Goal: Task Accomplishment & Management: Complete application form

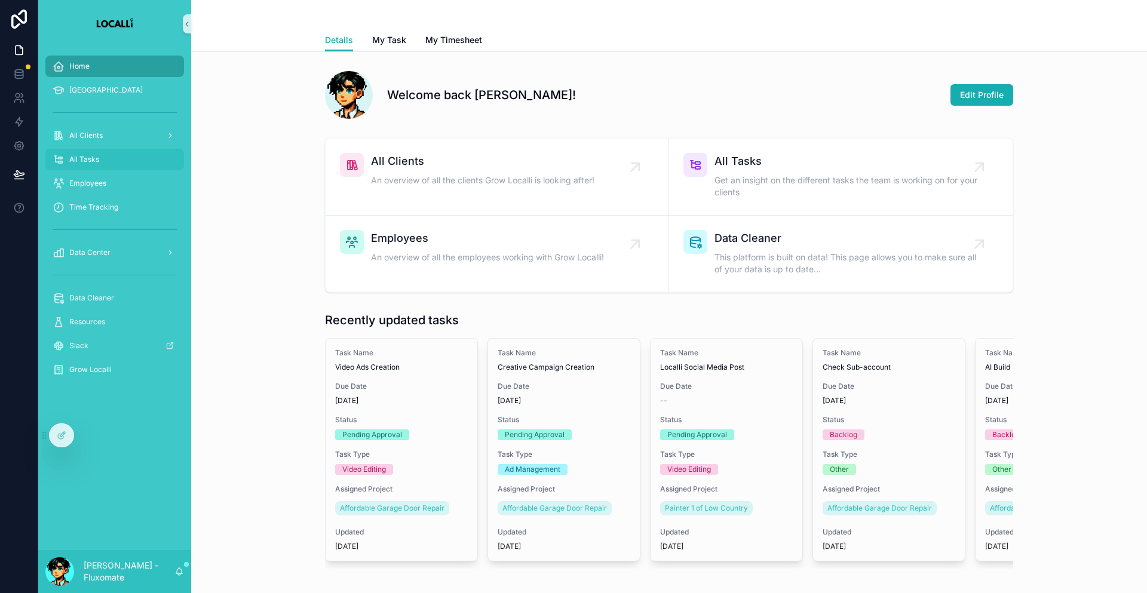
click at [116, 150] on div "All Tasks" at bounding box center [115, 159] width 124 height 19
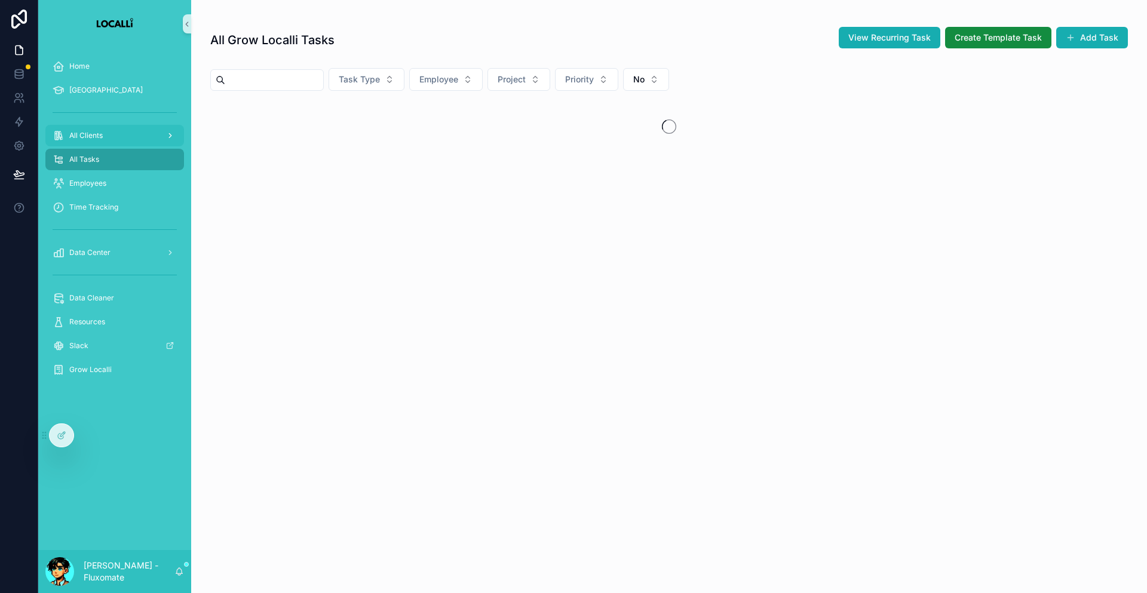
click at [125, 126] on div "All Clients" at bounding box center [115, 135] width 124 height 19
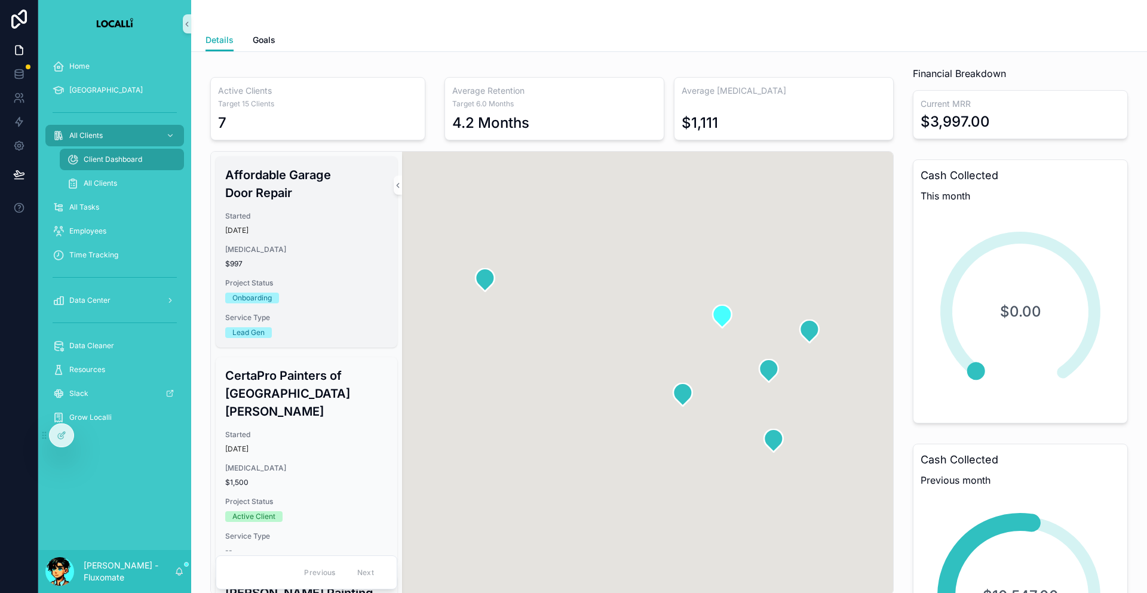
click at [237, 171] on h3 "Affordable Garage Door Repair" at bounding box center [306, 184] width 162 height 36
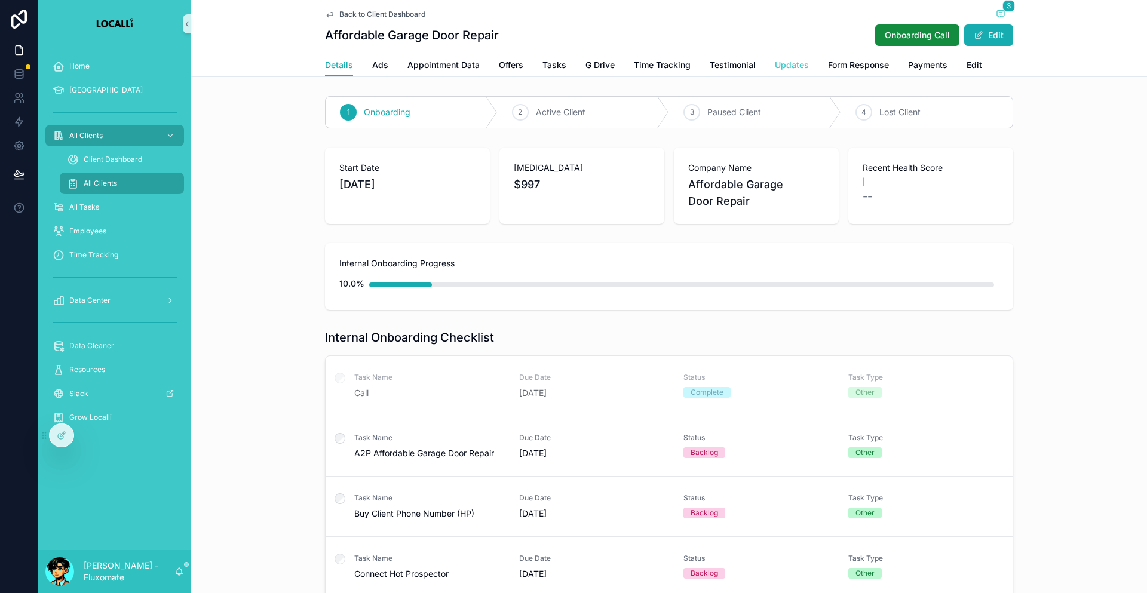
click at [775, 59] on span "Updates" at bounding box center [792, 65] width 34 height 12
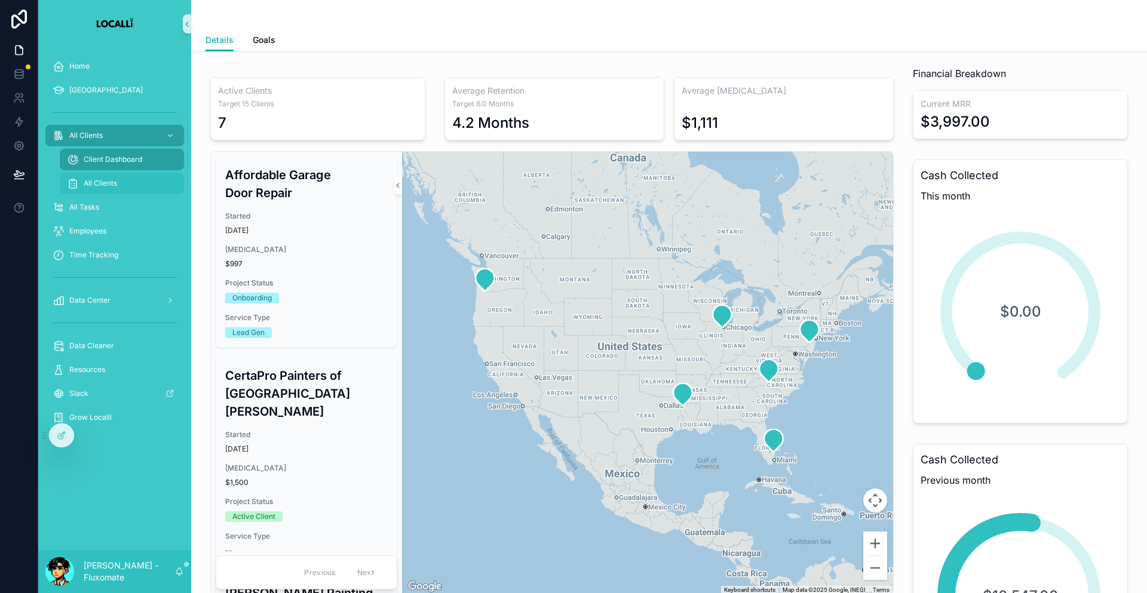
click at [84, 179] on span "All Clients" at bounding box center [100, 184] width 33 height 10
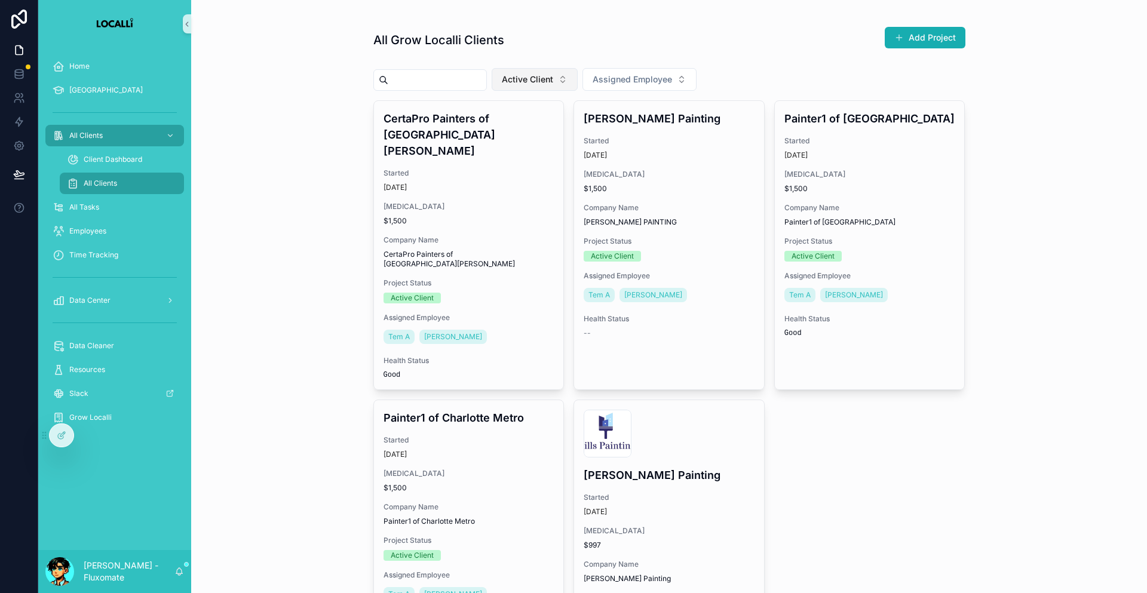
click at [530, 79] on button "Active Client" at bounding box center [535, 79] width 86 height 23
click at [527, 112] on div "None" at bounding box center [528, 117] width 143 height 19
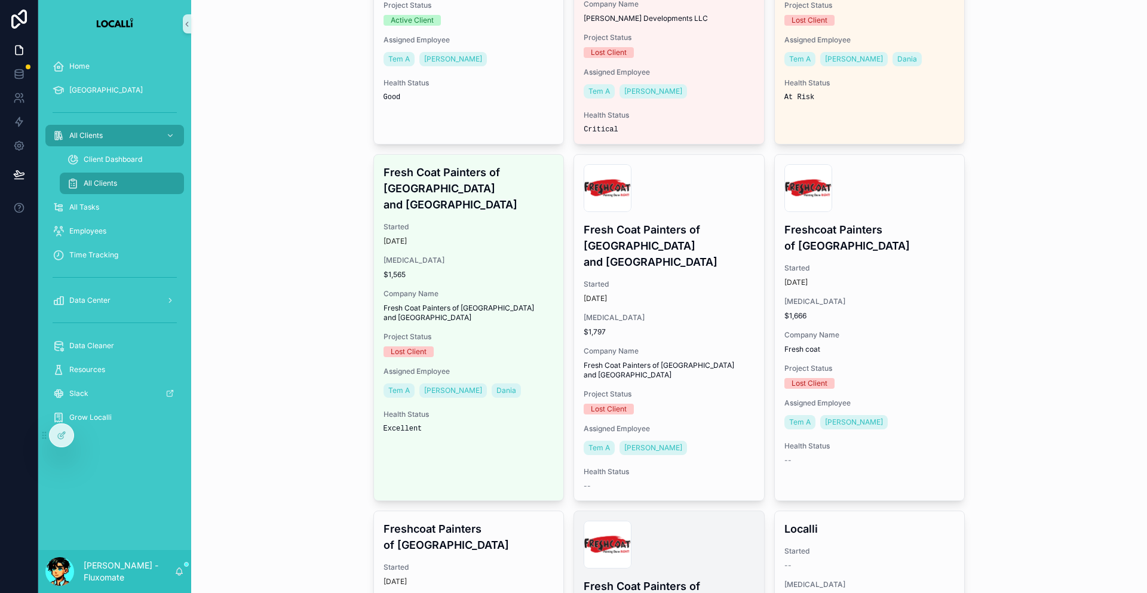
scroll to position [814, 0]
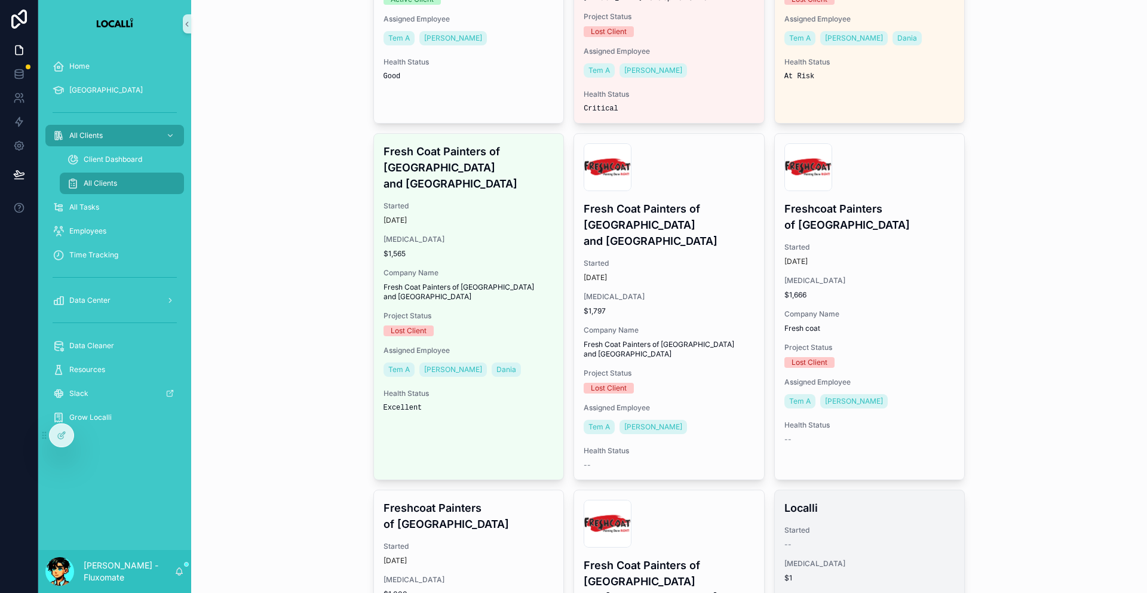
click at [921, 500] on h4 "Localli" at bounding box center [869, 508] width 171 height 16
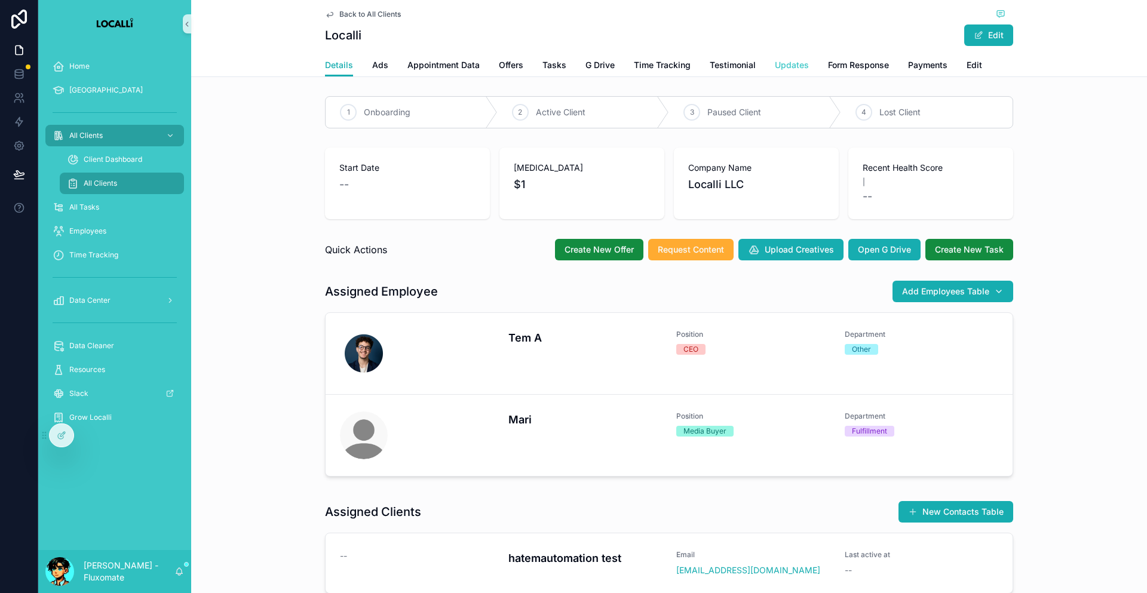
click at [775, 59] on span "Updates" at bounding box center [792, 65] width 34 height 12
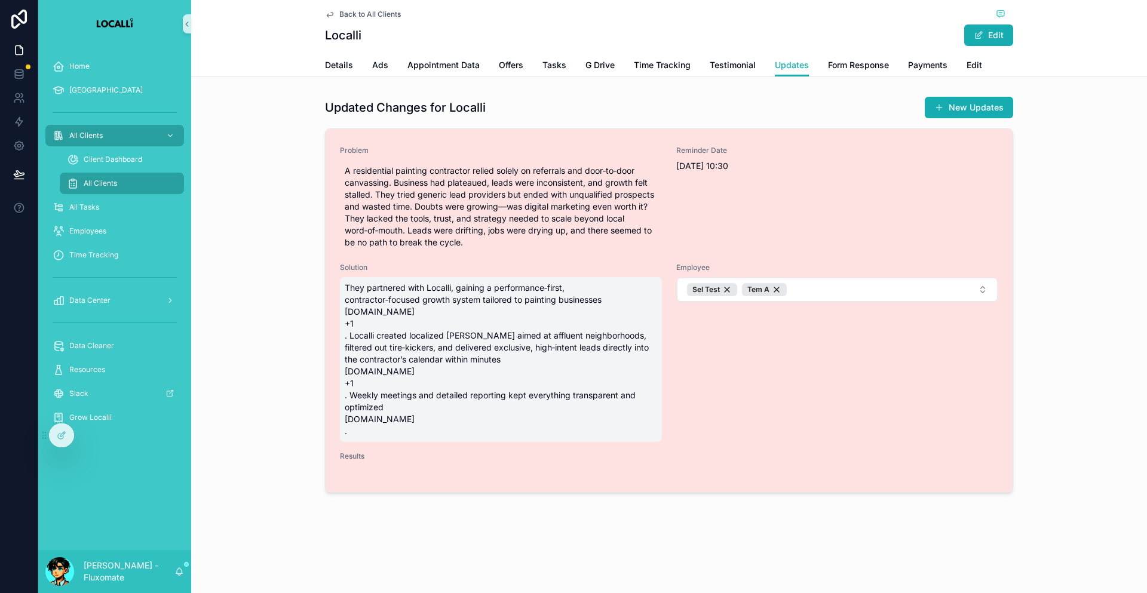
click at [536, 282] on span "They partnered with Localli, gaining a performance‑first, contractor‑focused gr…" at bounding box center [501, 359] width 312 height 155
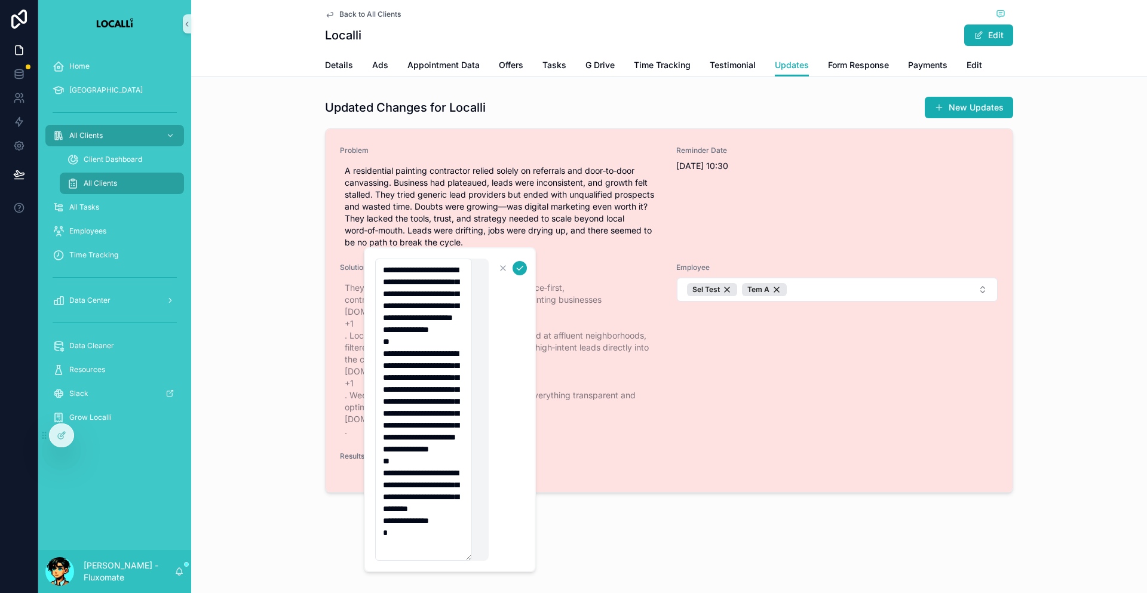
click at [735, 308] on div "Employee Sel Test Tem A" at bounding box center [837, 352] width 322 height 179
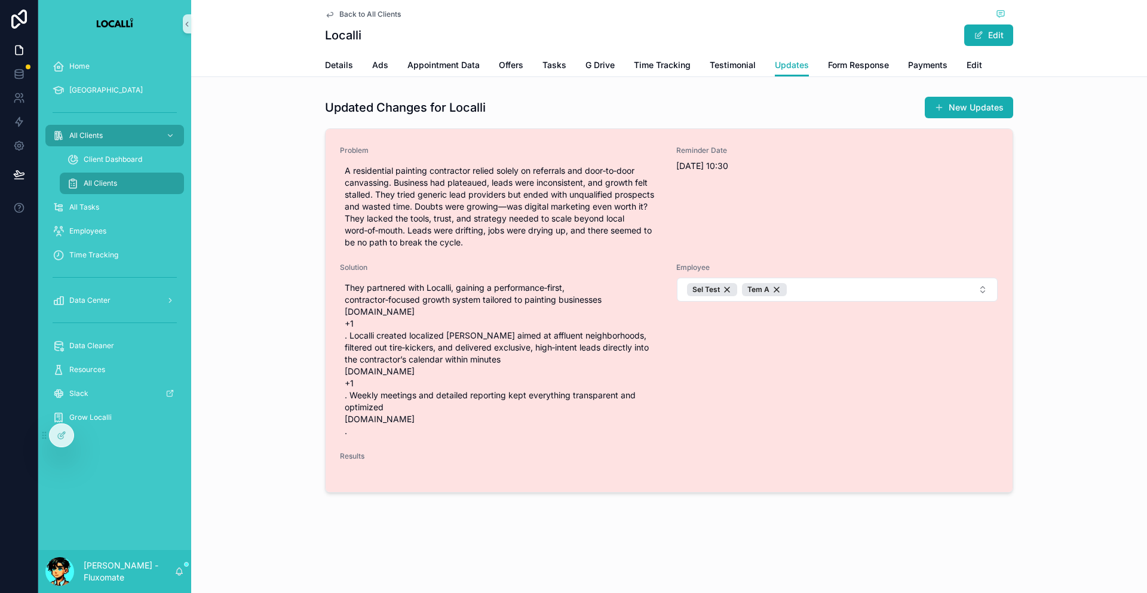
click at [514, 393] on div "Problem A residential painting contractor relied solely on referrals and door‑t…" at bounding box center [669, 311] width 658 height 330
click at [501, 452] on span "Results" at bounding box center [669, 457] width 658 height 10
click at [493, 452] on div "Results" at bounding box center [669, 464] width 658 height 24
click at [490, 466] on div "scrollable content" at bounding box center [669, 471] width 658 height 10
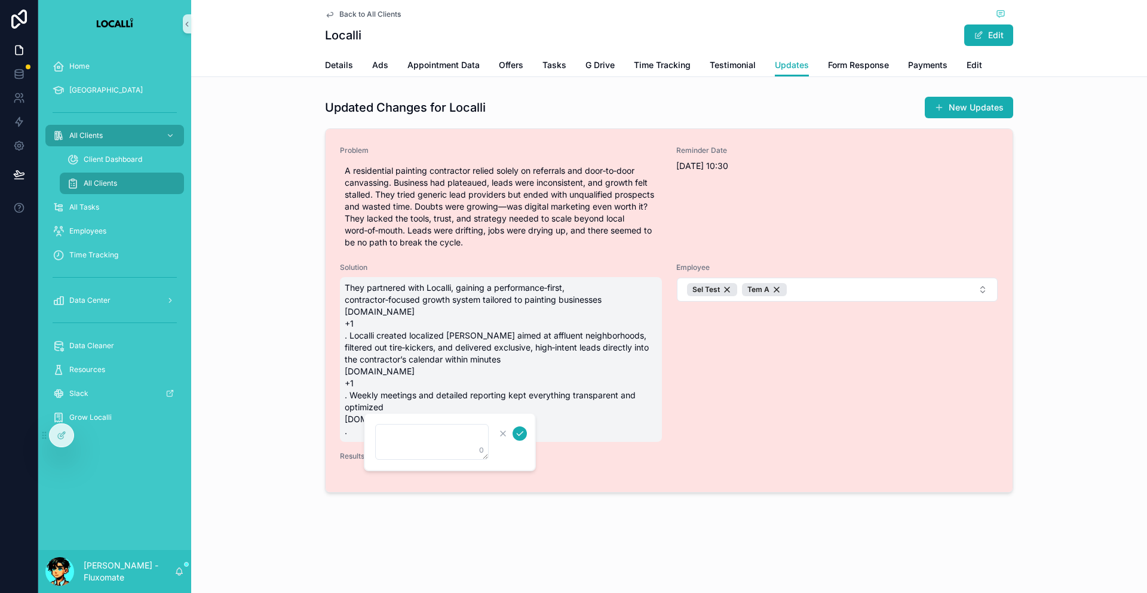
drag, startPoint x: 469, startPoint y: 455, endPoint x: 492, endPoint y: 351, distance: 105.9
click at [397, 407] on div "Home SOP Center All Clients Client Dashboard All Clients All Tasks Employees Ti…" at bounding box center [592, 296] width 1109 height 593
click at [558, 310] on span "They partnered with Localli, gaining a performance‑first, contractor‑focused gr…" at bounding box center [501, 359] width 312 height 155
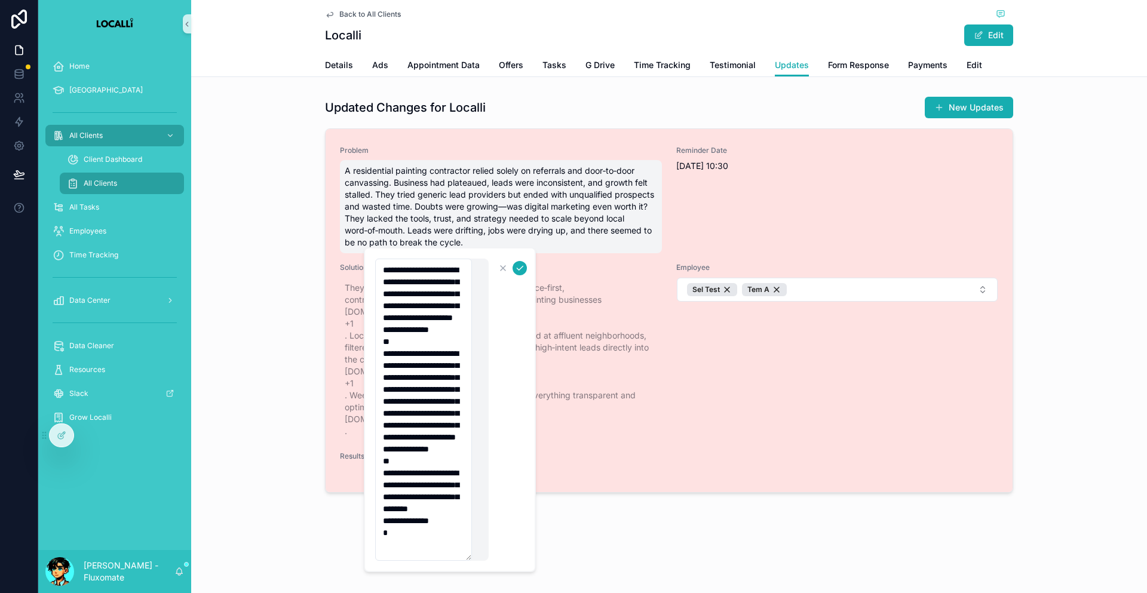
click at [602, 165] on span "A residential painting contractor relied solely on referrals and door‑to‑door c…" at bounding box center [501, 207] width 312 height 84
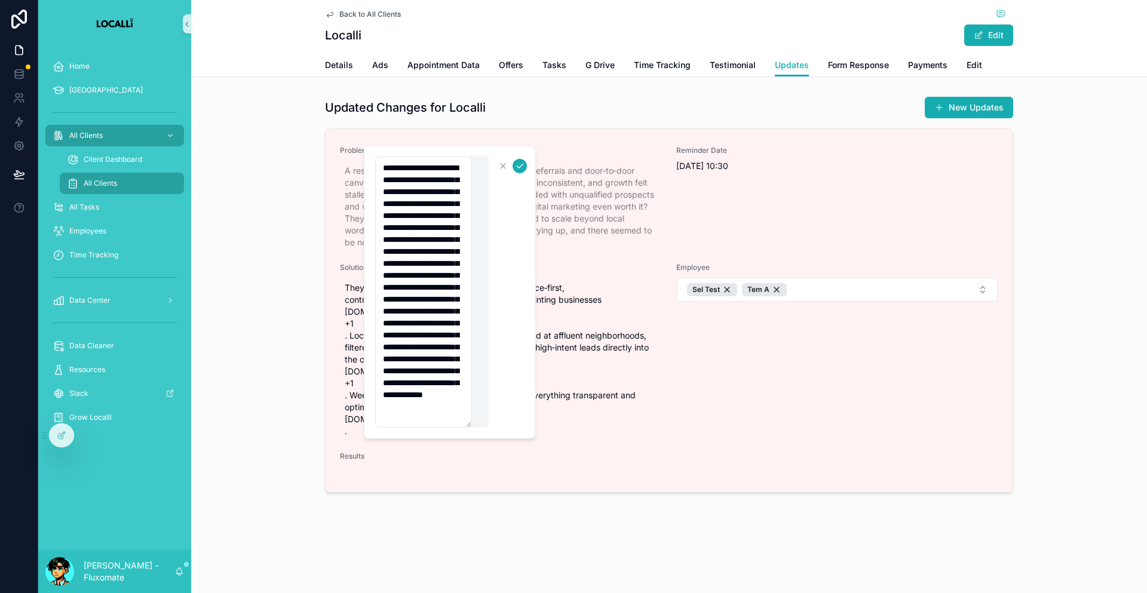
drag, startPoint x: 1076, startPoint y: 79, endPoint x: 1014, endPoint y: 105, distance: 67.5
click at [1071, 82] on div "Back to All Clients Localli Edit Updates Details Ads Appointment Data Offers Ta…" at bounding box center [669, 289] width 956 height 579
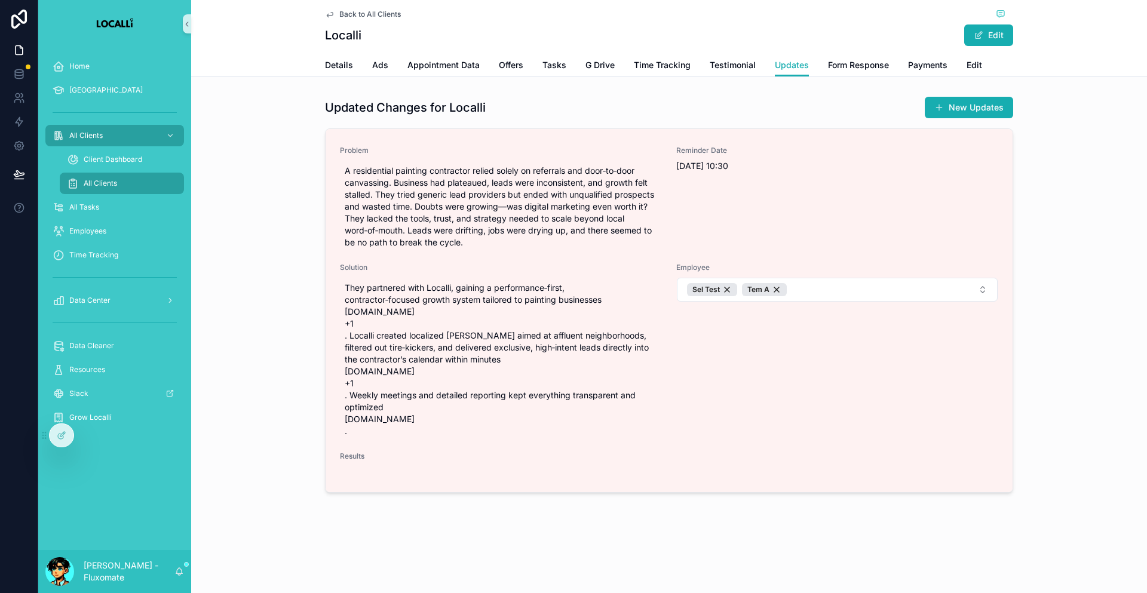
click at [954, 105] on div "Updated Changes for Localli New Updates" at bounding box center [669, 109] width 688 height 27
click at [954, 105] on div "New Updates" at bounding box center [964, 107] width 98 height 23
click at [951, 97] on button "New Updates" at bounding box center [969, 108] width 88 height 22
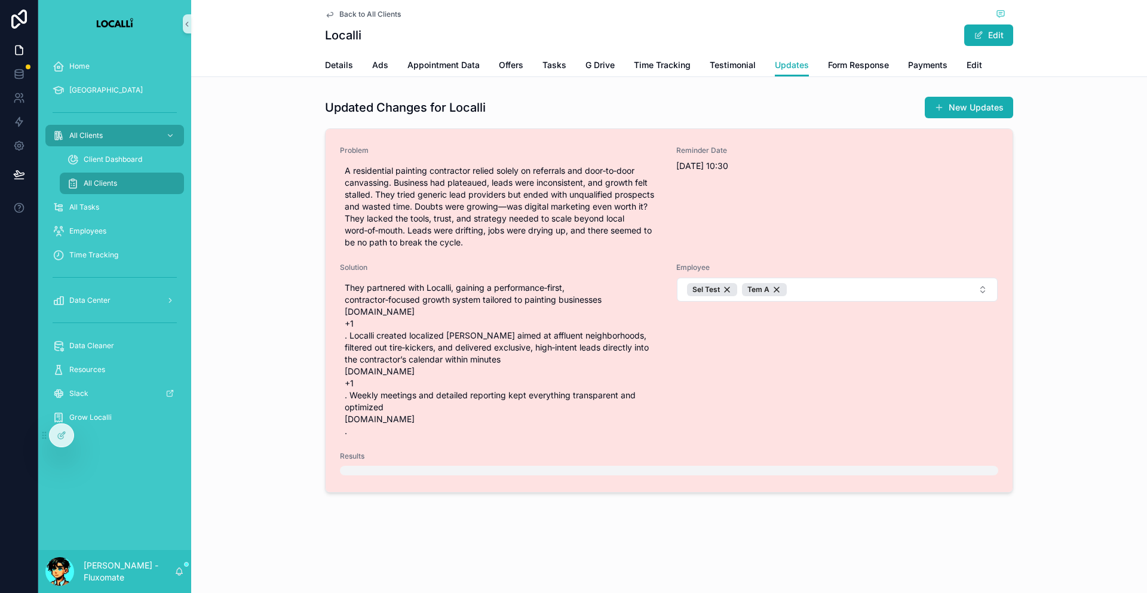
click at [426, 466] on div "scrollable content" at bounding box center [669, 471] width 658 height 10
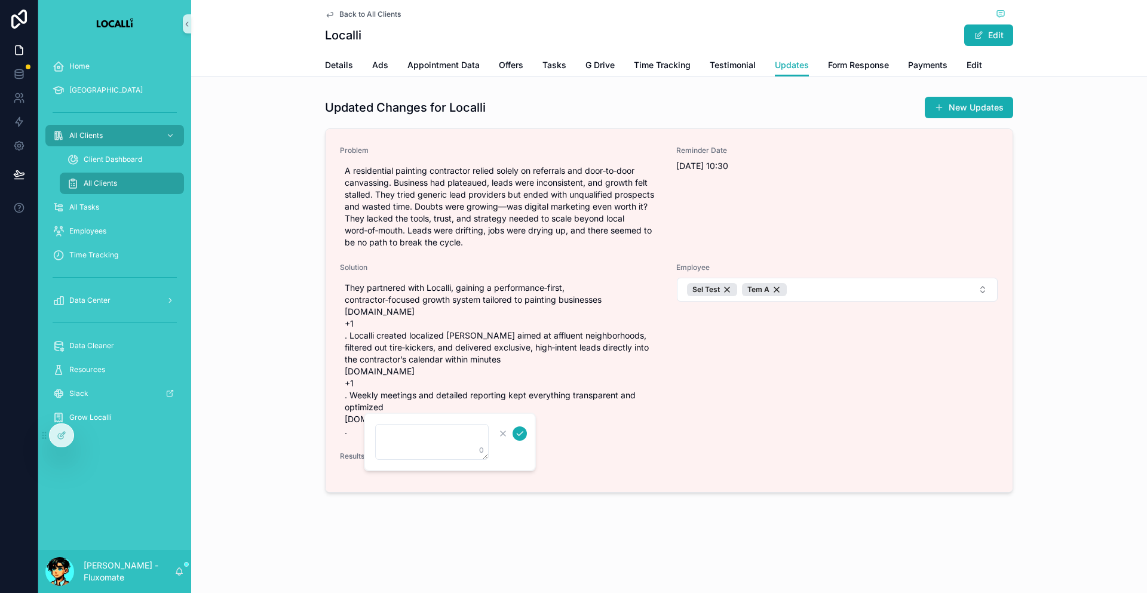
click at [343, 560] on div "Back to All Clients Localli Edit Updates Details Ads Appointment Data Offers Ta…" at bounding box center [669, 296] width 956 height 593
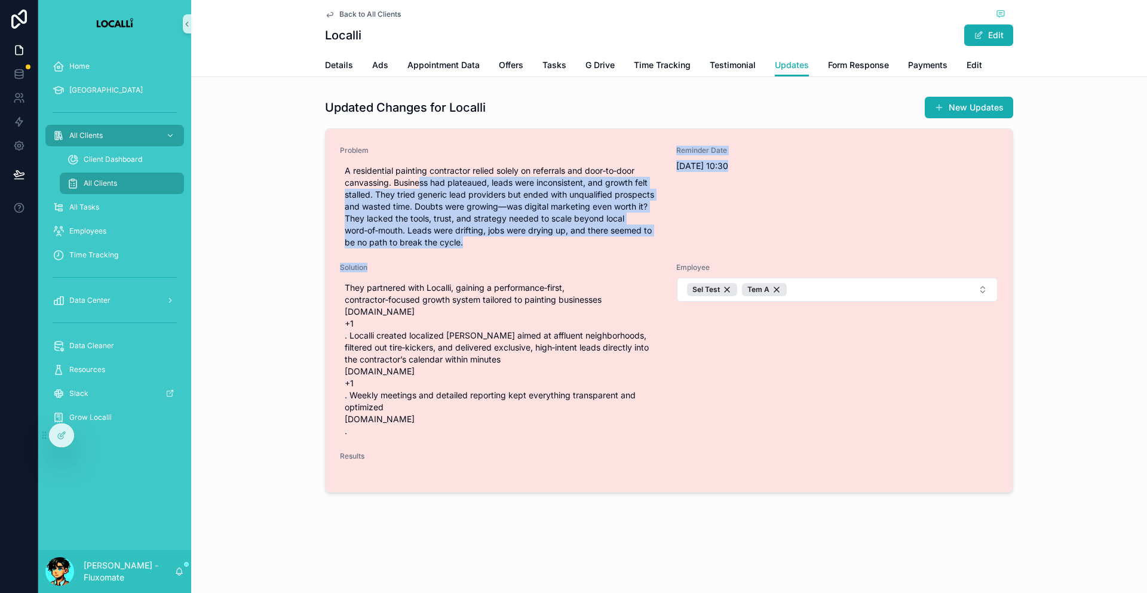
drag, startPoint x: 523, startPoint y: 182, endPoint x: 359, endPoint y: 268, distance: 185.7
click at [359, 268] on div "Problem A residential painting contractor relied solely on referrals and door‑t…" at bounding box center [669, 310] width 687 height 363
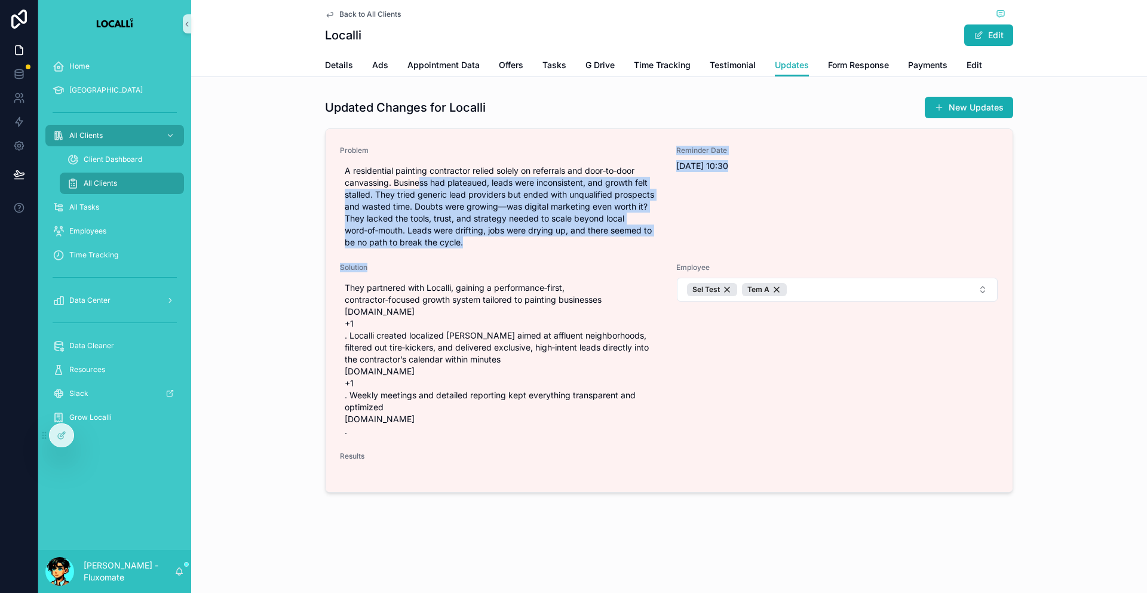
click at [196, 300] on div "Updated Changes for Localli New Updates Problem A residential painting contract…" at bounding box center [669, 296] width 946 height 411
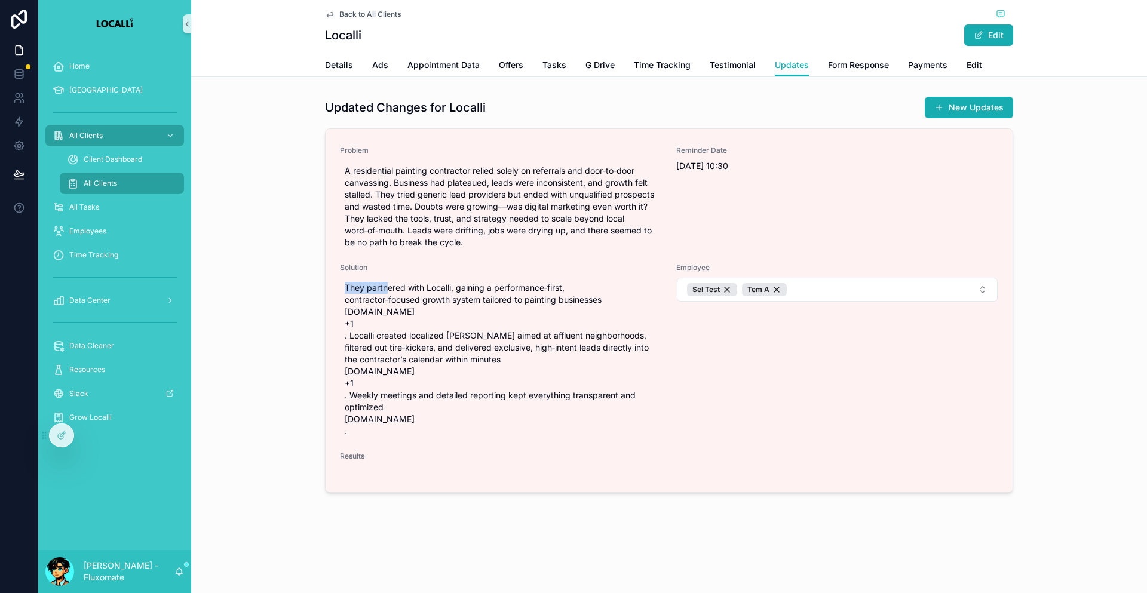
drag, startPoint x: 472, startPoint y: 268, endPoint x: 353, endPoint y: 385, distance: 166.8
click at [355, 385] on div "Updated Changes for Localli New Updates Problem A residential painting contract…" at bounding box center [669, 296] width 946 height 411
click at [255, 371] on div "Updated Changes for Localli New Updates Problem A residential painting contract…" at bounding box center [669, 296] width 946 height 411
click at [73, 57] on div "Home" at bounding box center [115, 66] width 124 height 19
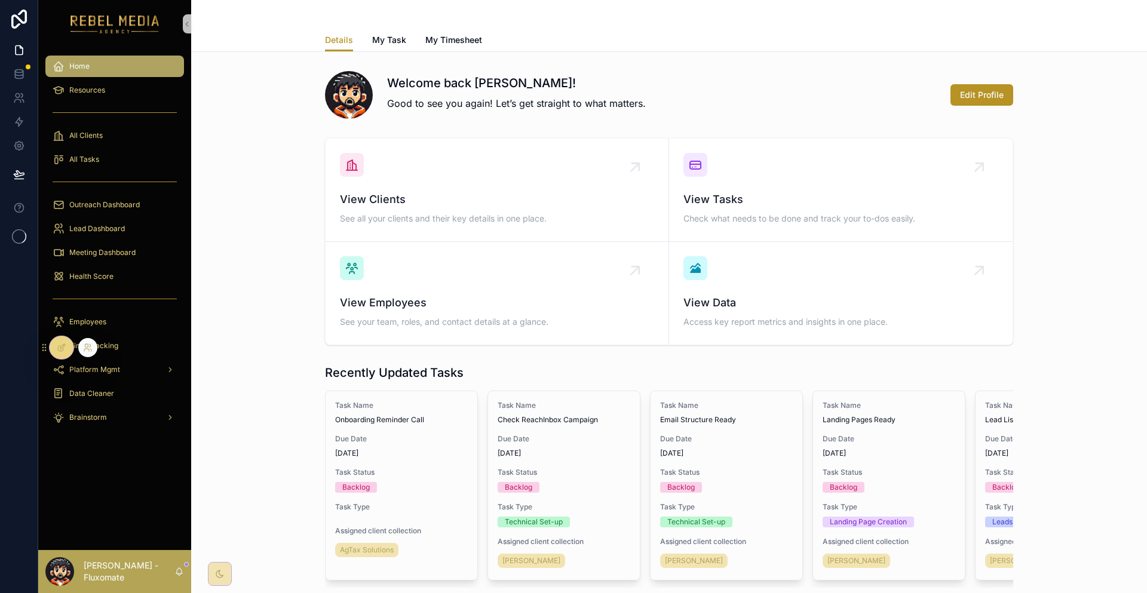
click at [79, 351] on div at bounding box center [87, 347] width 19 height 19
click at [83, 340] on div at bounding box center [87, 347] width 19 height 19
click at [84, 346] on icon at bounding box center [88, 348] width 10 height 10
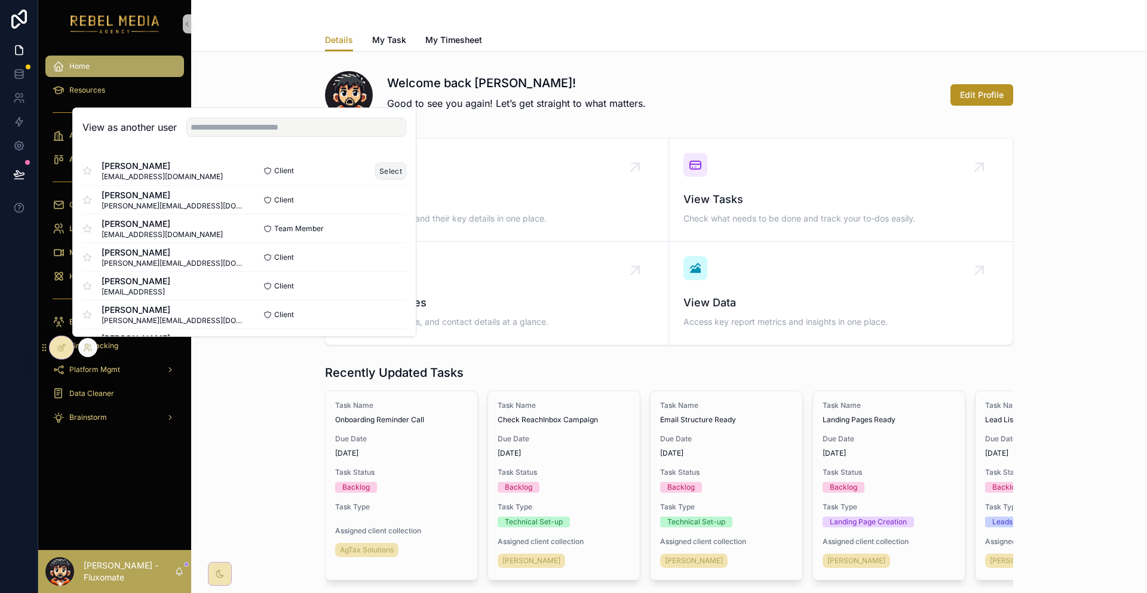
click at [375, 180] on button "Select" at bounding box center [390, 170] width 31 height 17
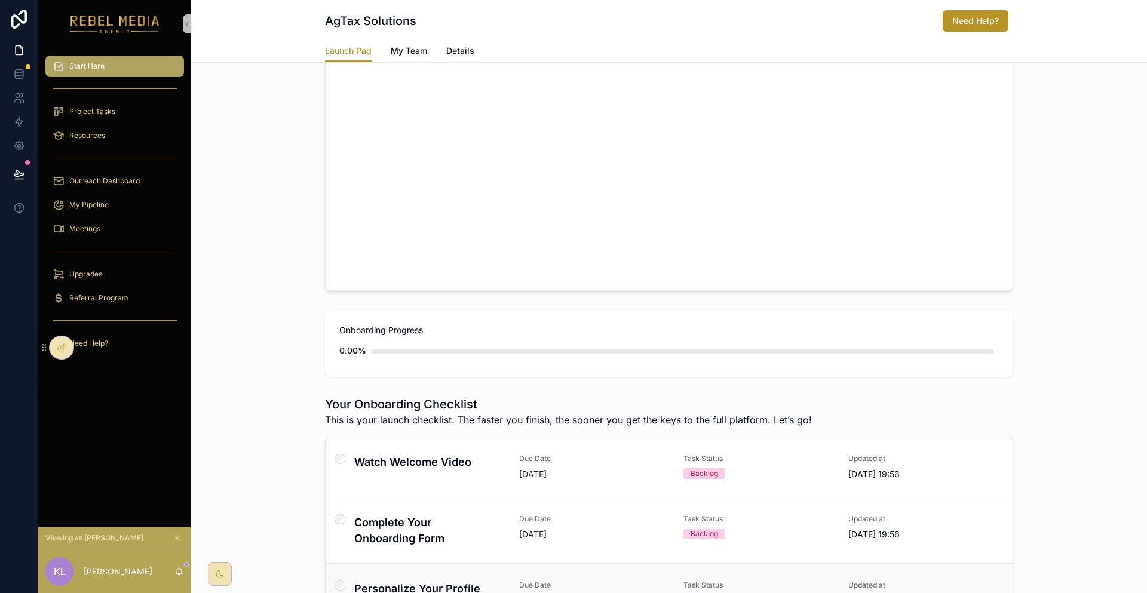
scroll to position [335, 0]
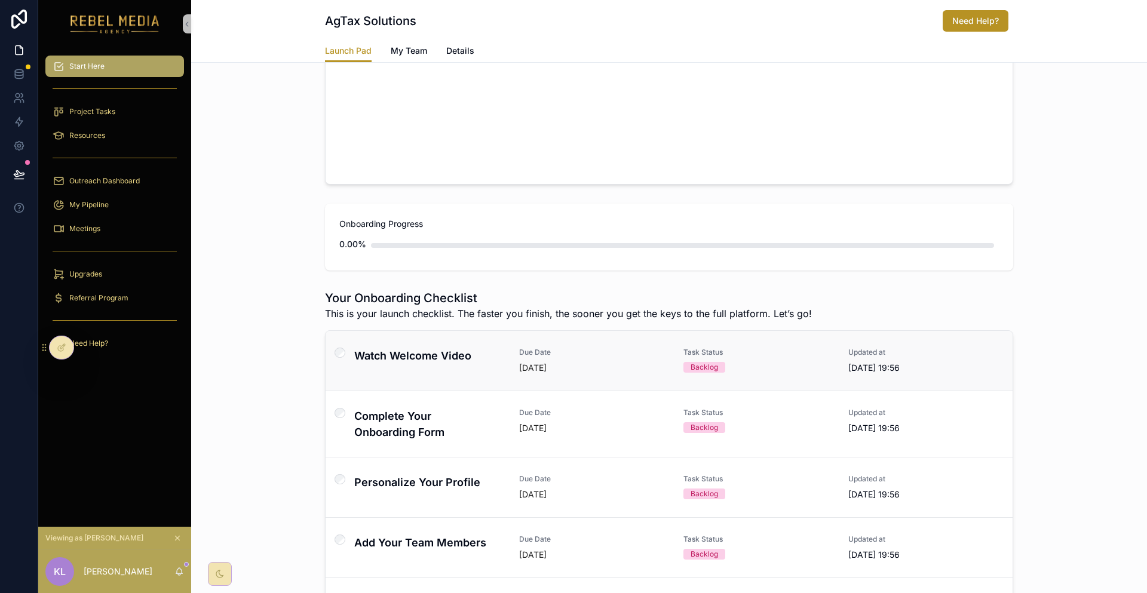
click at [491, 331] on link "Watch Welcome Video Due Date [DATE] Task Status Backlog Updated at [DATE] 19:56" at bounding box center [669, 361] width 687 height 60
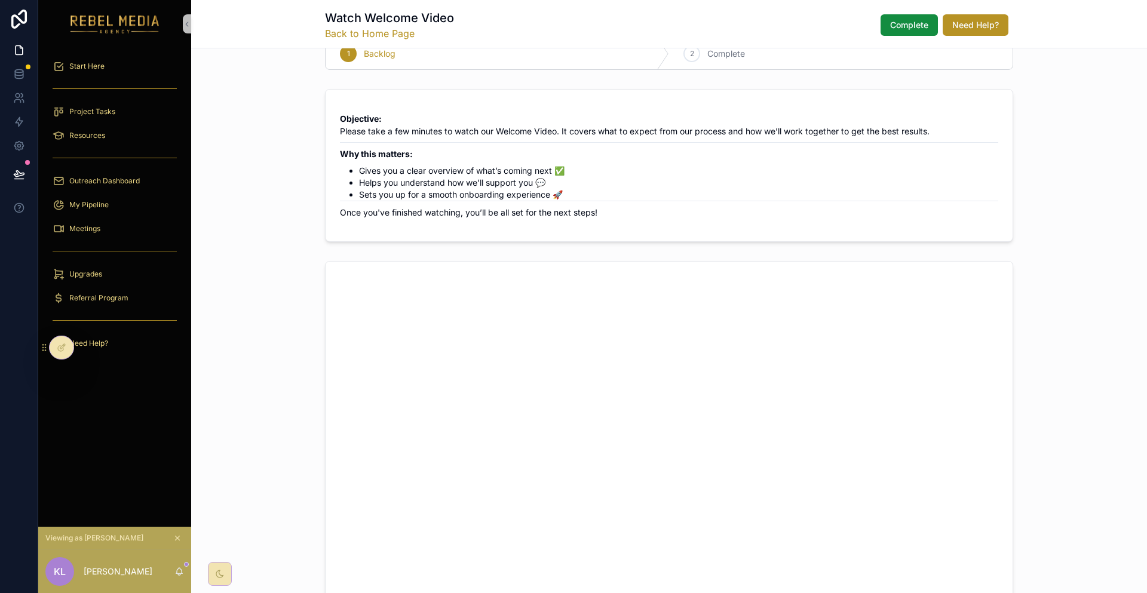
scroll to position [13, 0]
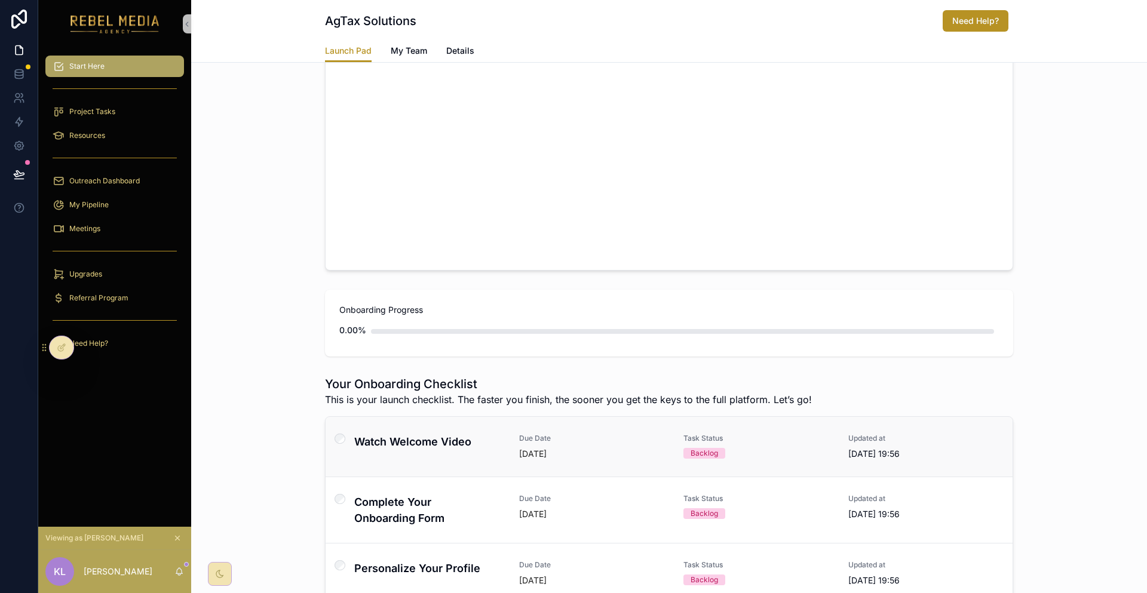
scroll to position [251, 0]
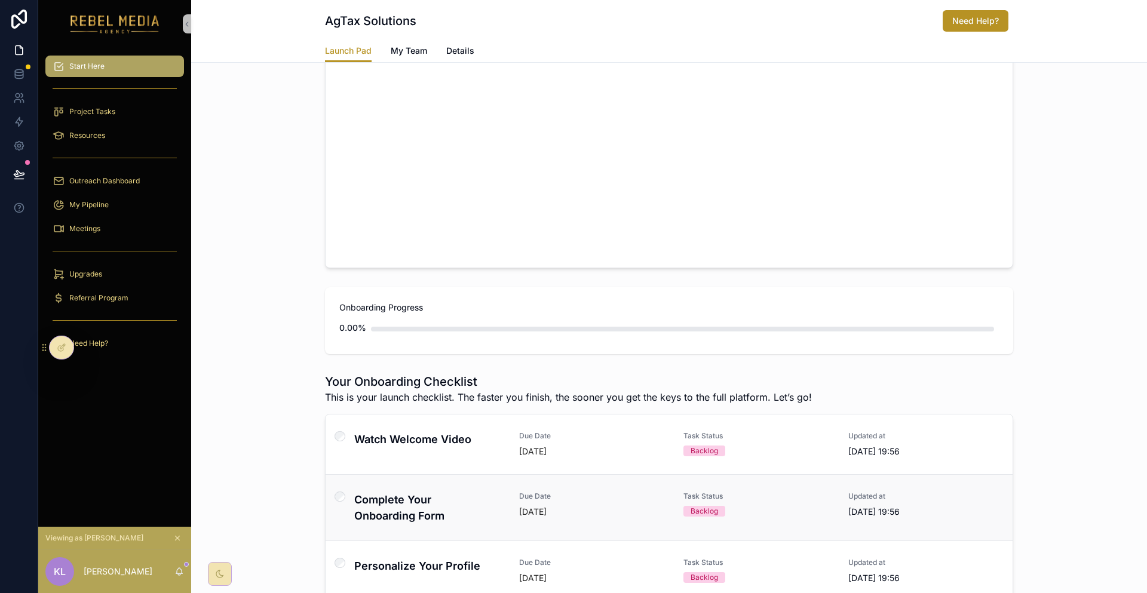
click at [438, 492] on h4 "Complete Your Onboarding Form" at bounding box center [429, 508] width 151 height 32
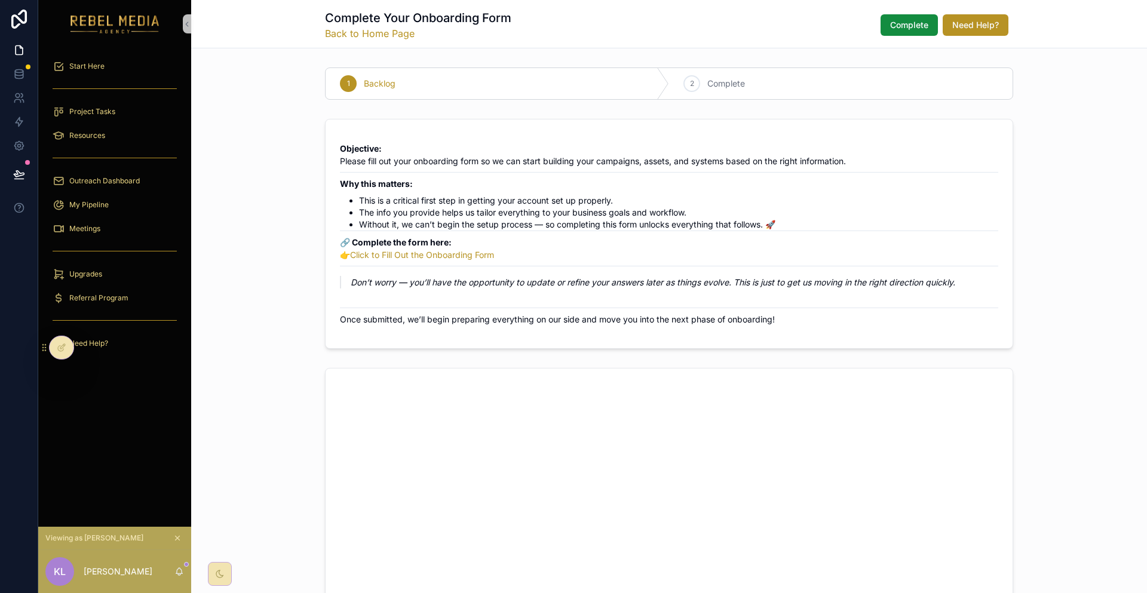
click at [741, 299] on form "Objective: Please fill out your onboarding form so we can start building your c…" at bounding box center [669, 233] width 687 height 229
drag, startPoint x: 444, startPoint y: 297, endPoint x: 444, endPoint y: 307, distance: 10.2
click at [444, 297] on form "Objective: Please fill out your onboarding form so we can start building your c…" at bounding box center [669, 233] width 687 height 229
click at [87, 65] on div "Start Here" at bounding box center [115, 66] width 124 height 19
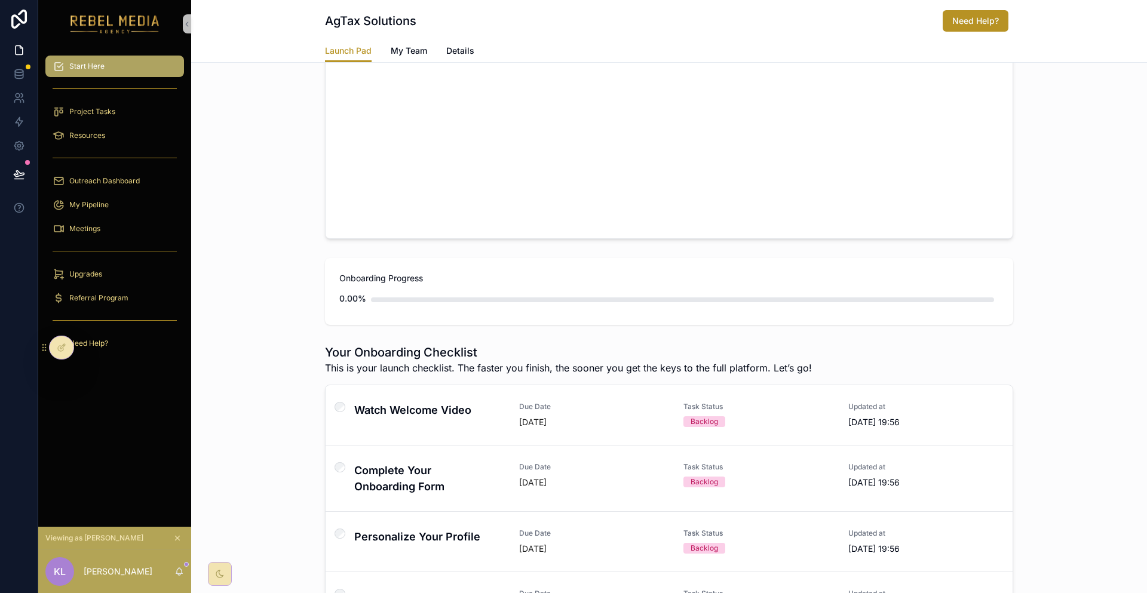
scroll to position [299, 0]
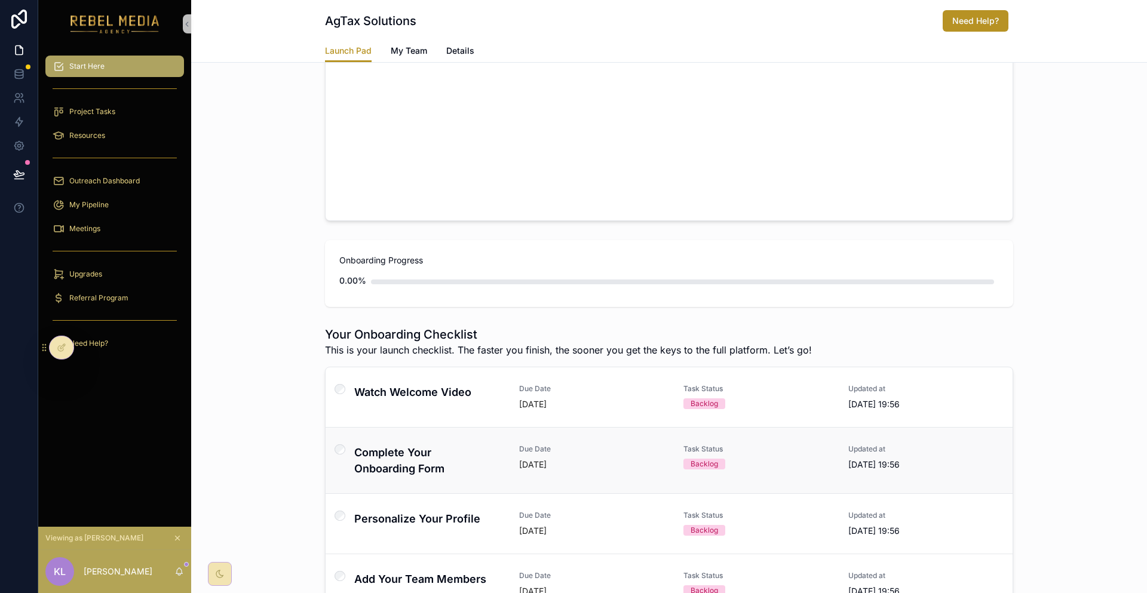
click at [461, 444] on h4 "Complete Your Onboarding Form" at bounding box center [429, 460] width 151 height 32
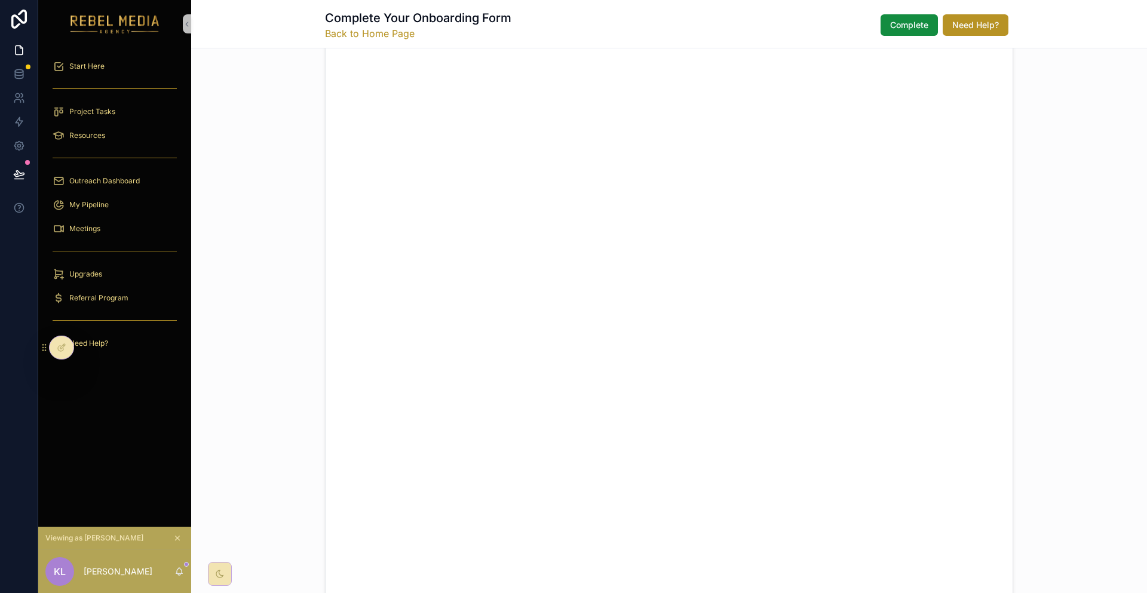
scroll to position [299, 0]
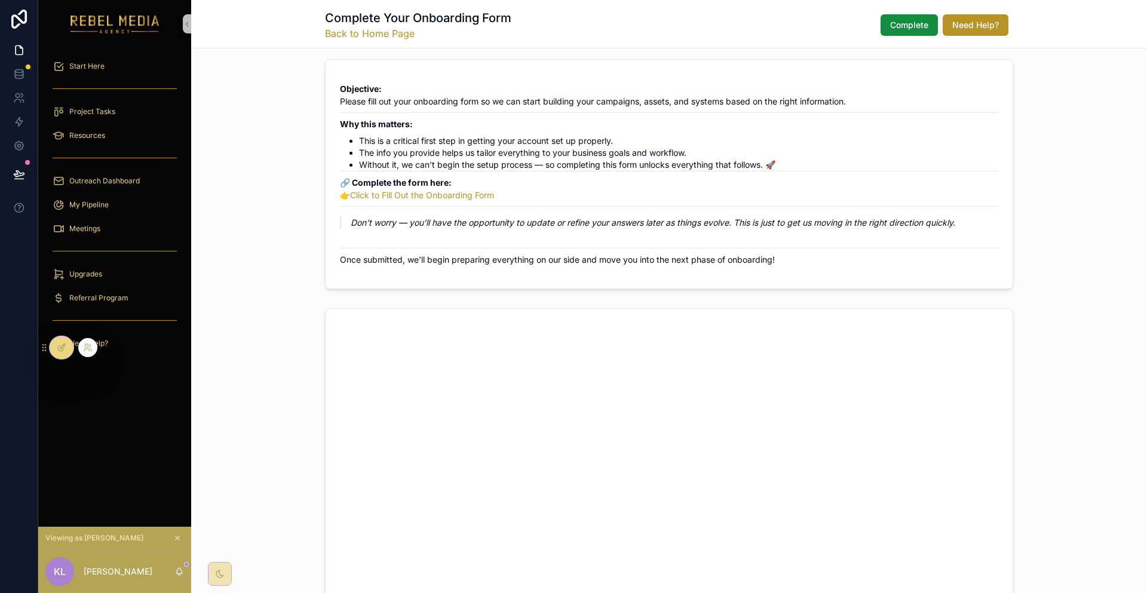
click at [60, 346] on icon at bounding box center [62, 346] width 5 height 5
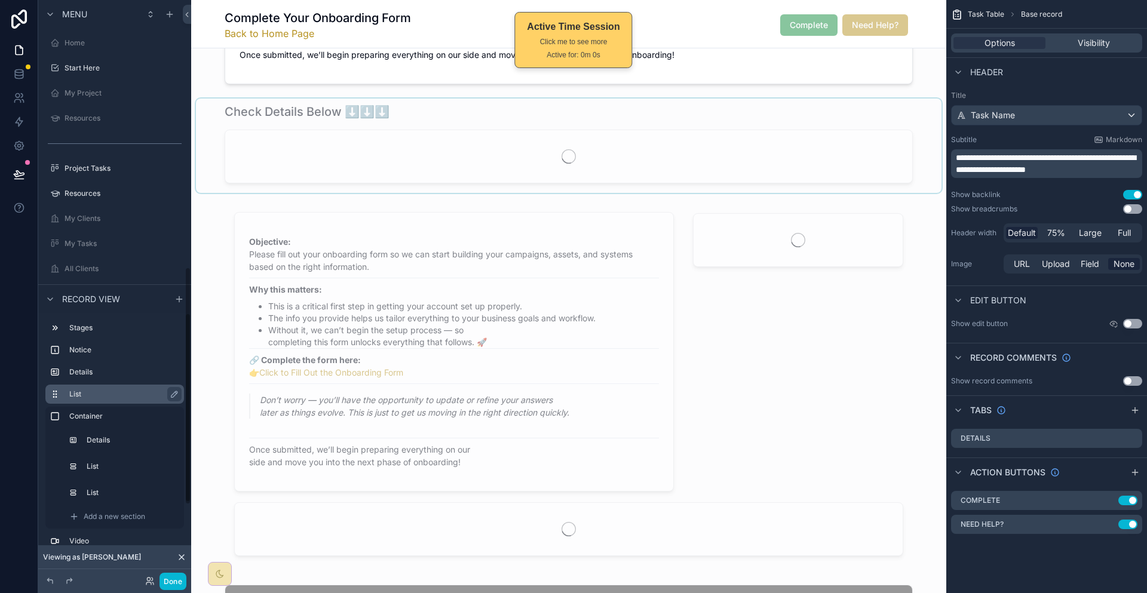
scroll to position [650, 0]
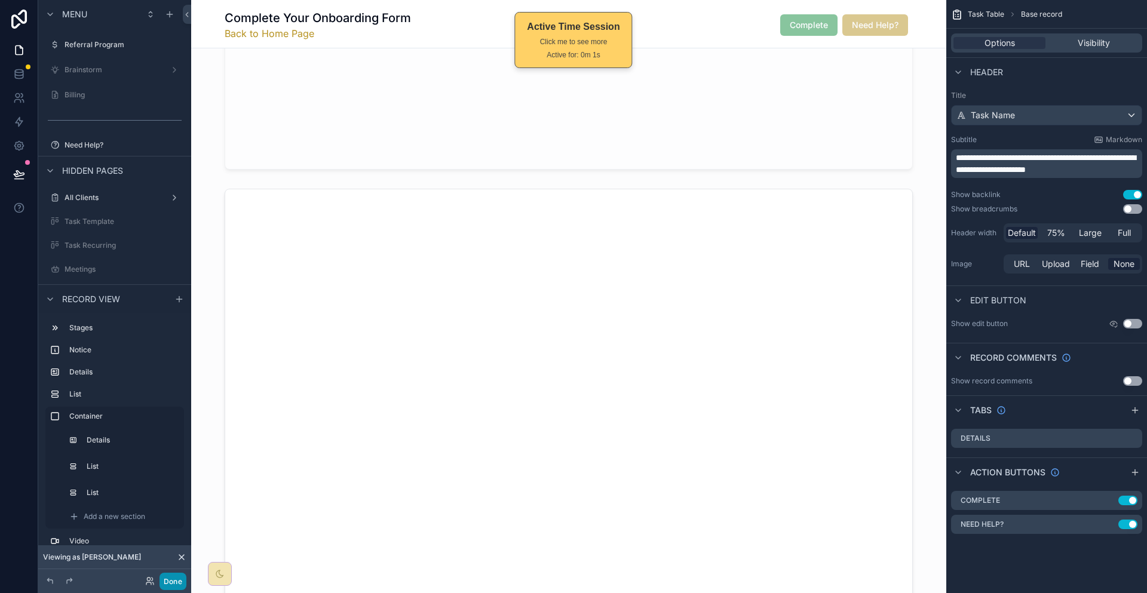
click at [159, 581] on button "Done" at bounding box center [172, 581] width 27 height 17
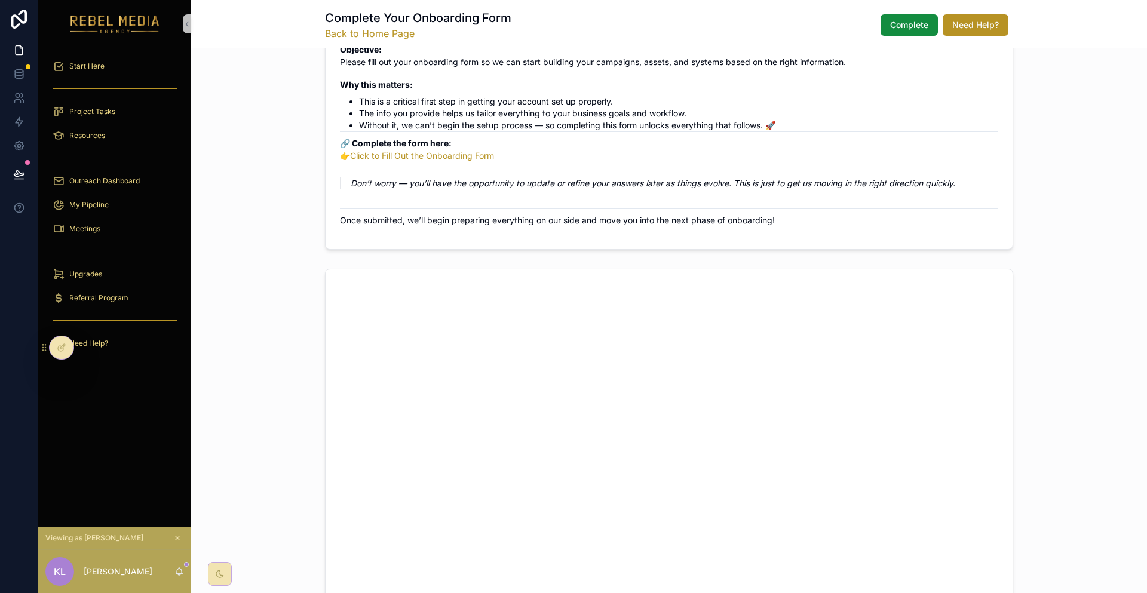
scroll to position [0, 0]
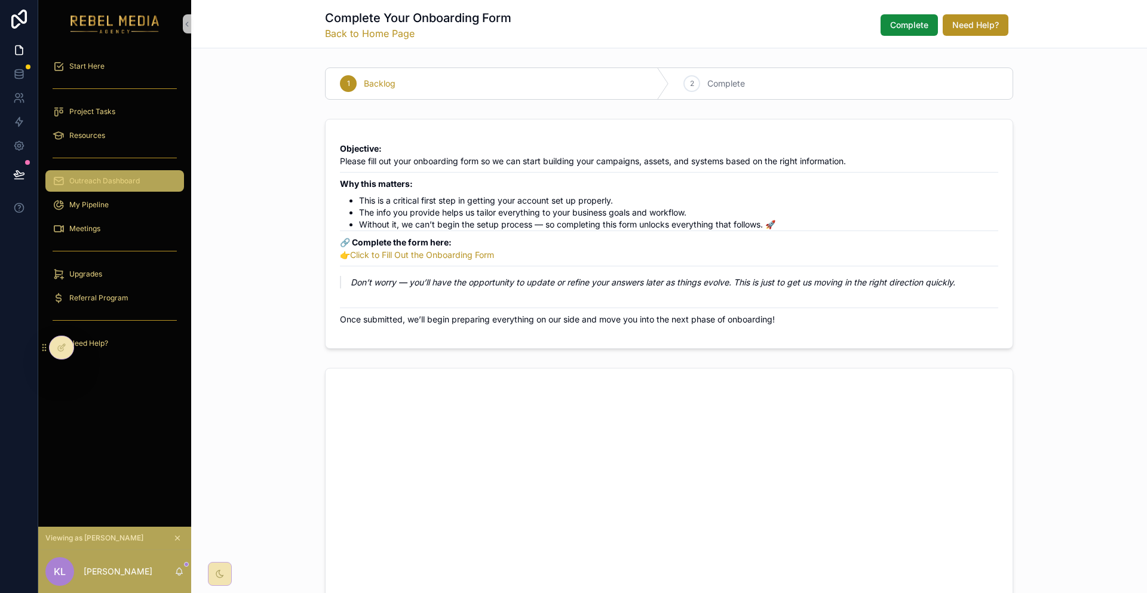
click at [127, 171] on div "Outreach Dashboard" at bounding box center [115, 180] width 124 height 19
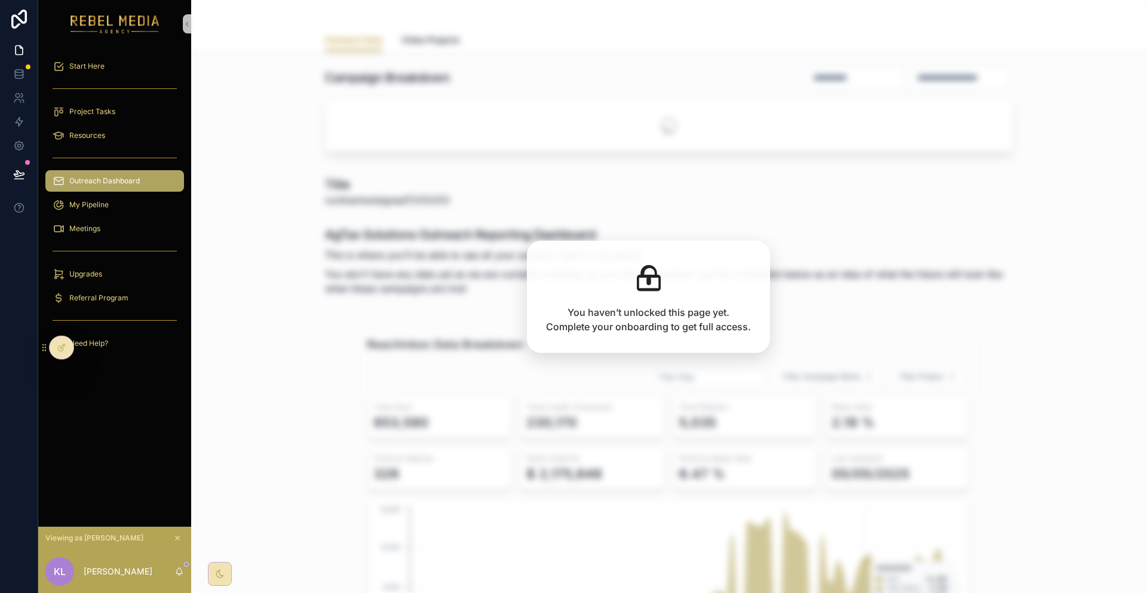
click at [176, 541] on icon "scrollable content" at bounding box center [178, 538] width 4 height 4
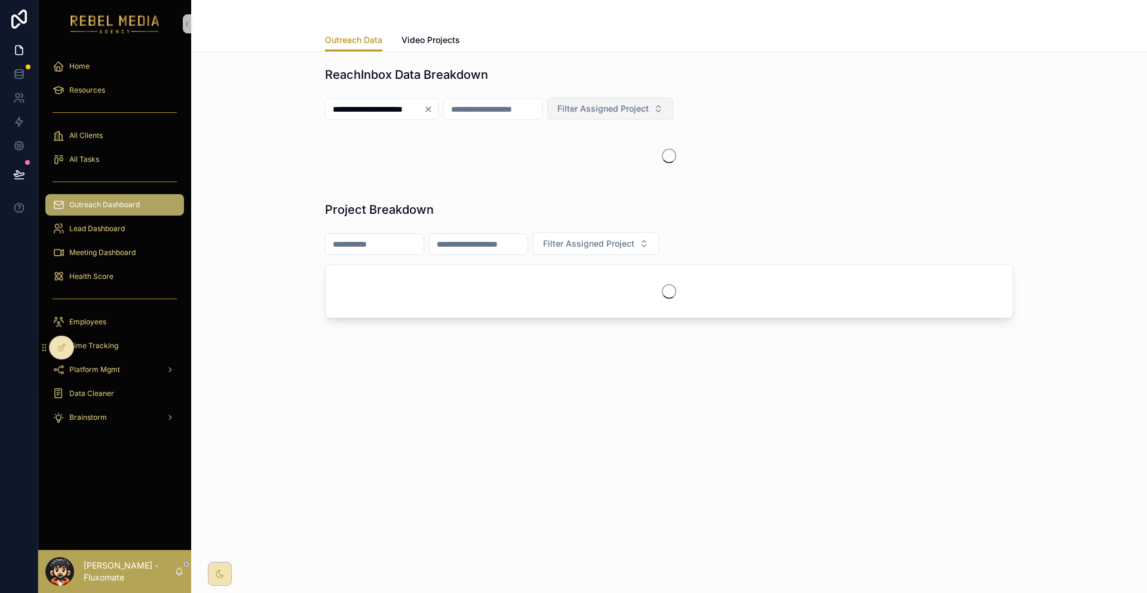
click at [673, 97] on button "Filter Assigned Project" at bounding box center [610, 108] width 126 height 23
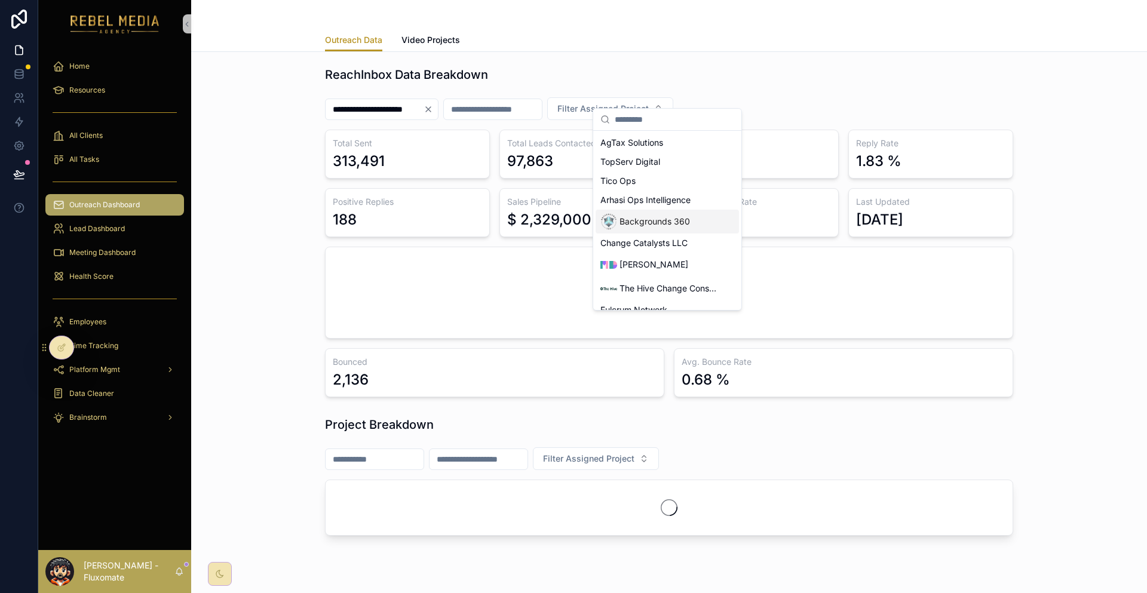
click at [677, 215] on div "Backgrounds 360" at bounding box center [667, 222] width 143 height 24
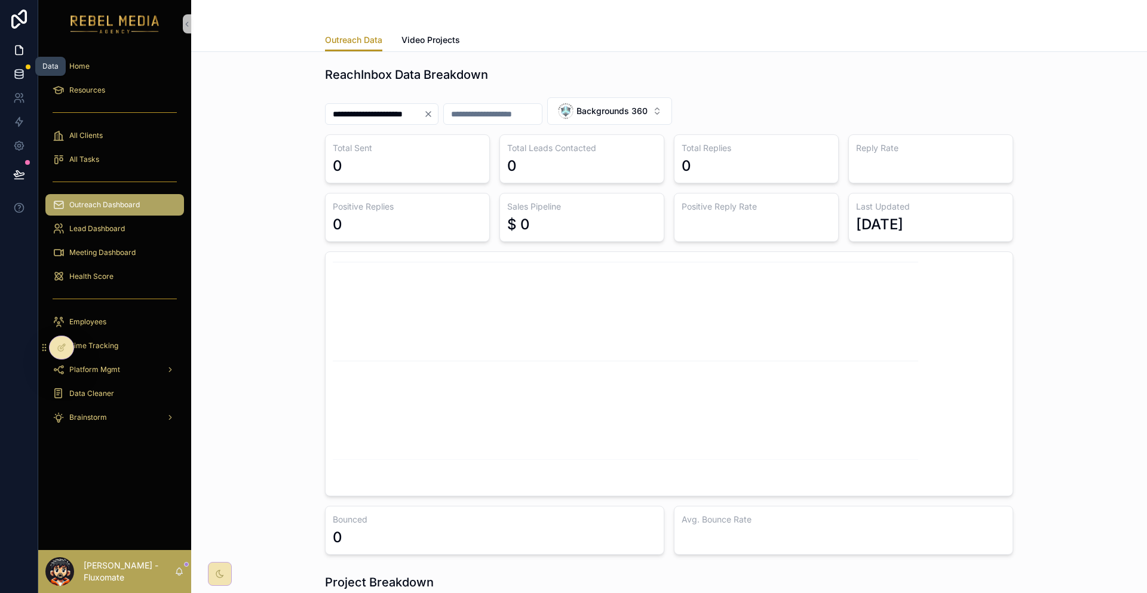
click at [13, 68] on icon at bounding box center [19, 74] width 12 height 12
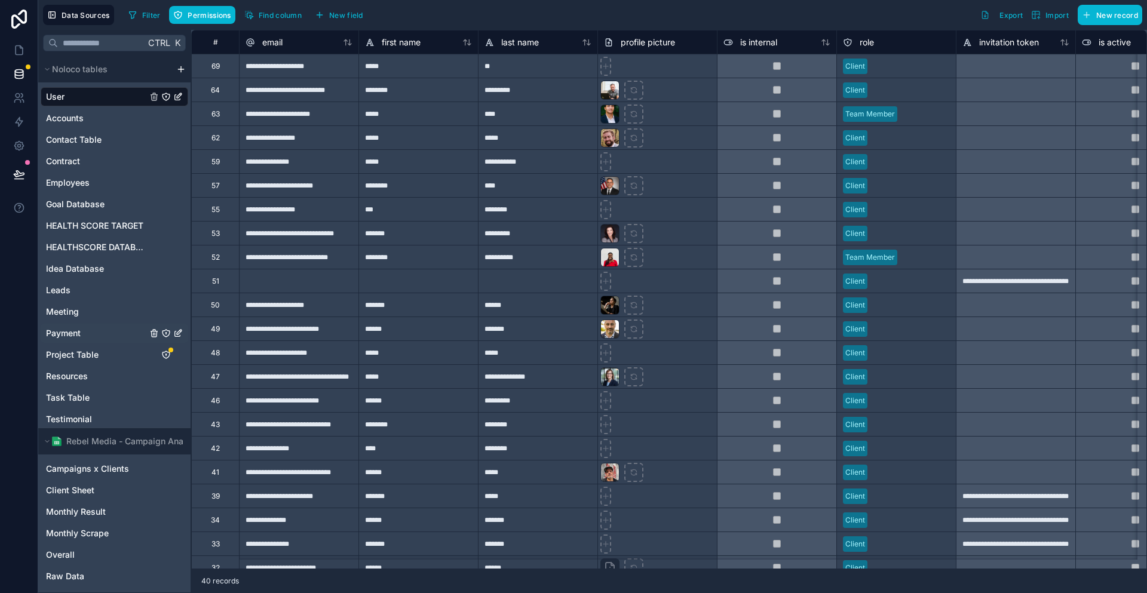
click at [66, 327] on span "Payment" at bounding box center [63, 333] width 35 height 12
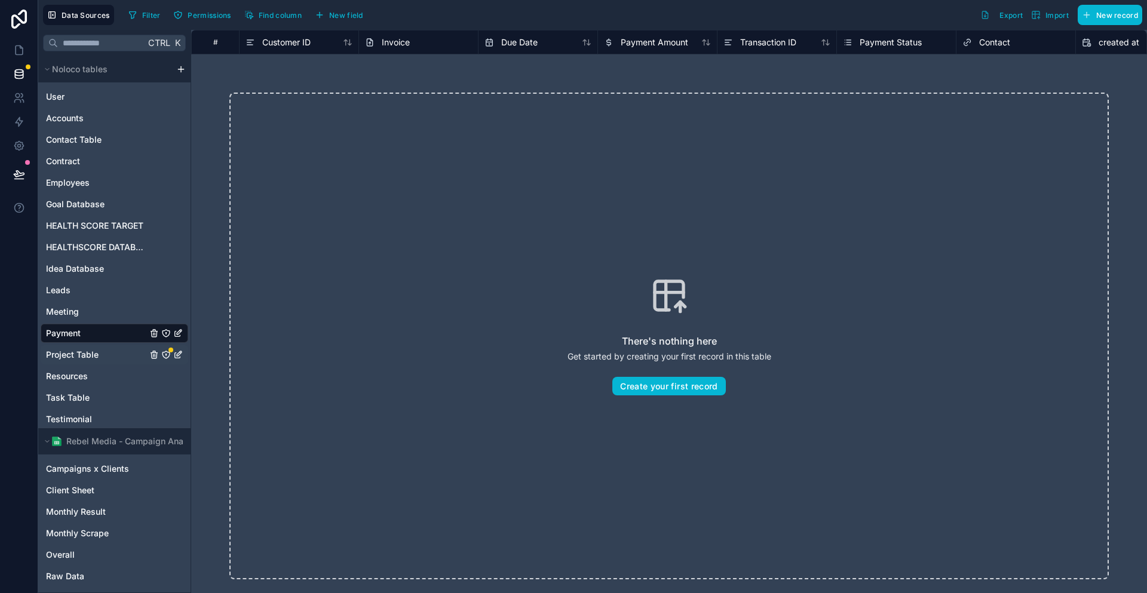
click at [70, 349] on span "Project Table" at bounding box center [72, 355] width 53 height 12
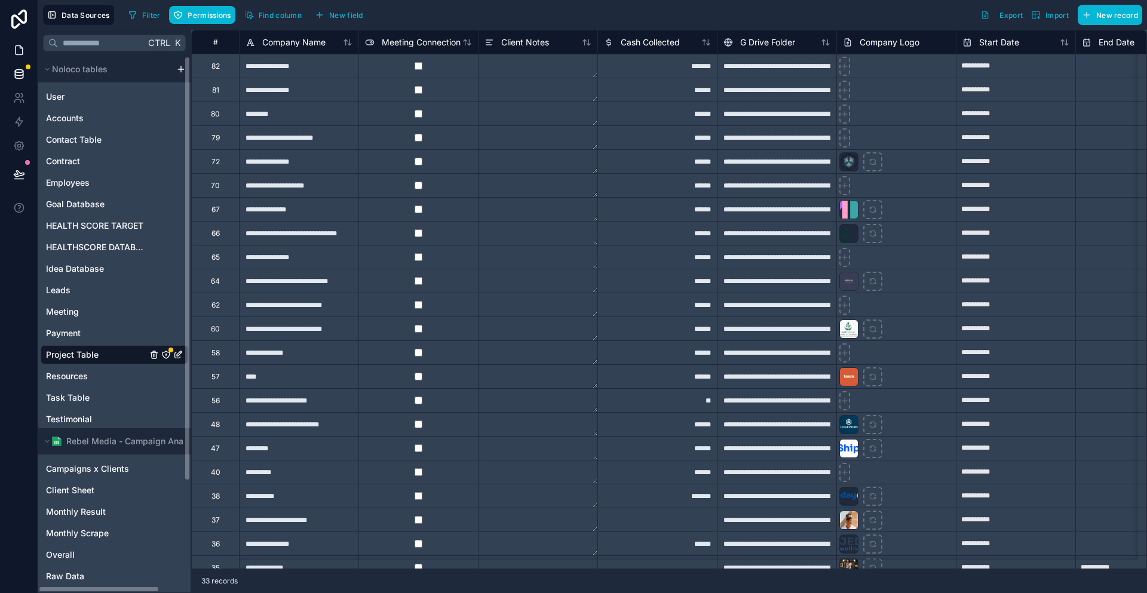
click at [20, 44] on icon at bounding box center [19, 50] width 12 height 12
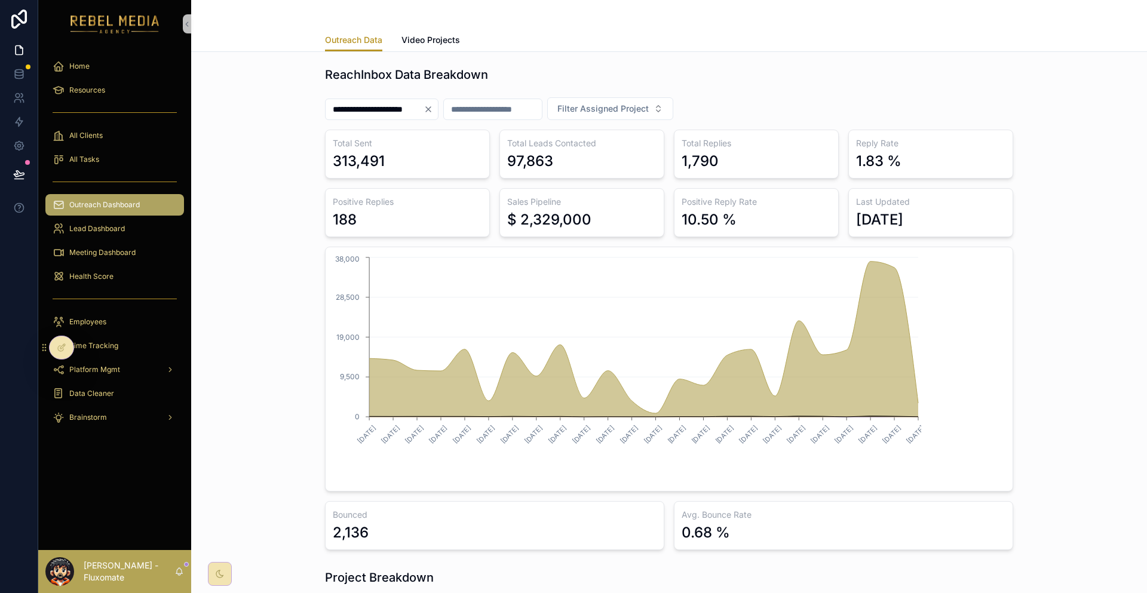
click at [643, 93] on div "**********" at bounding box center [669, 111] width 688 height 37
click at [653, 97] on button "Filter Assigned Project" at bounding box center [610, 108] width 126 height 23
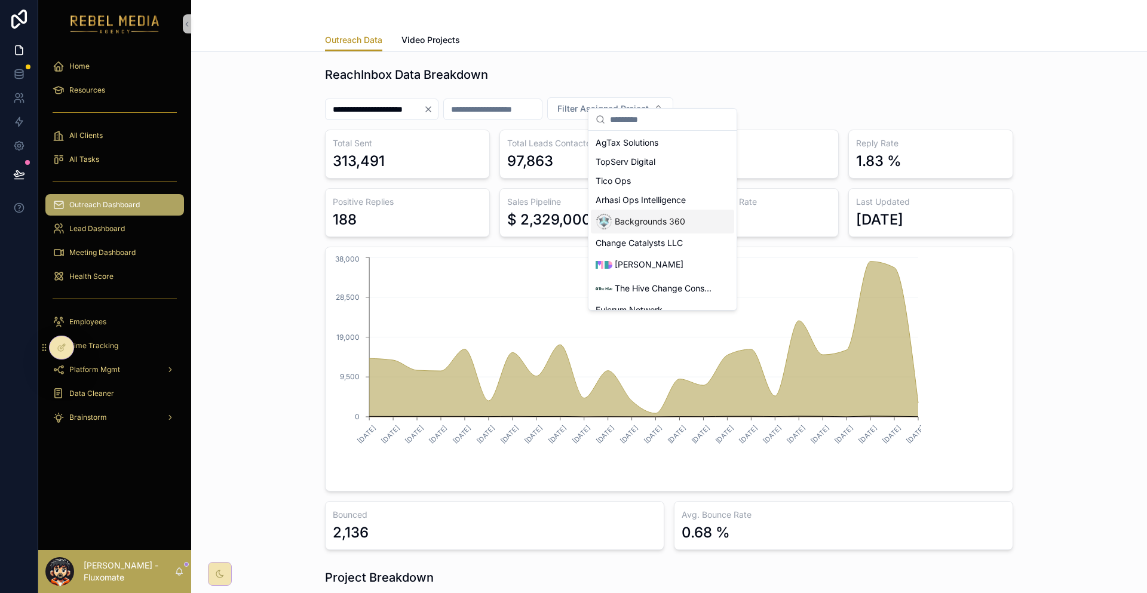
click at [656, 216] on span "Backgrounds 360" at bounding box center [650, 222] width 70 height 12
